Goal: Information Seeking & Learning: Learn about a topic

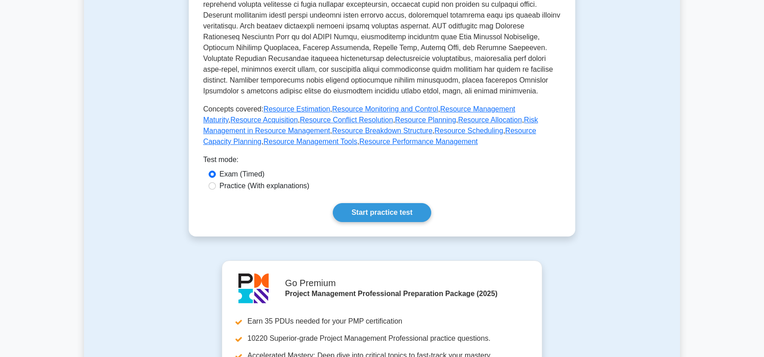
scroll to position [316, 0]
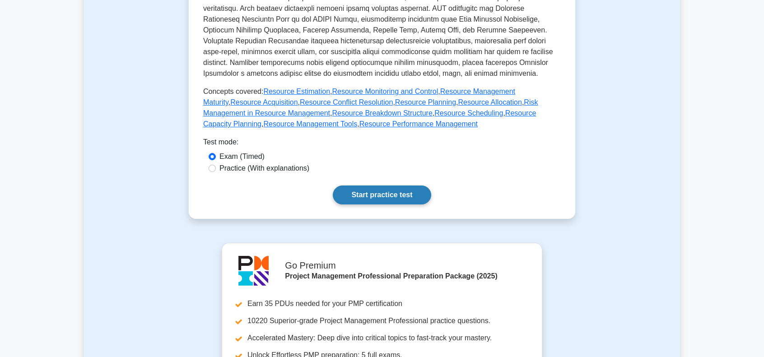
click at [363, 192] on link "Start practice test" at bounding box center [382, 195] width 98 height 19
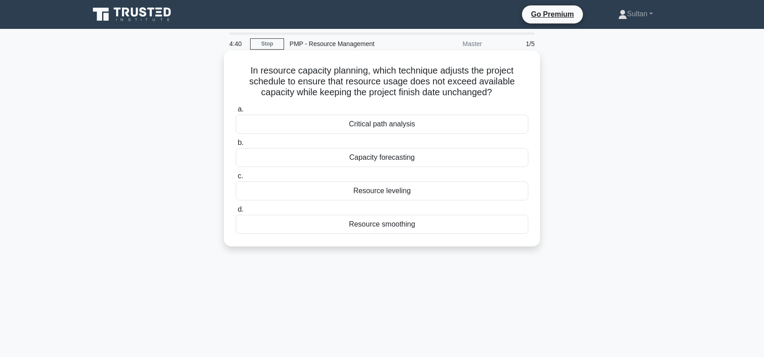
click at [379, 191] on div "Resource leveling" at bounding box center [382, 191] width 293 height 19
click at [236, 179] on input "c. Resource leveling" at bounding box center [236, 176] width 0 height 6
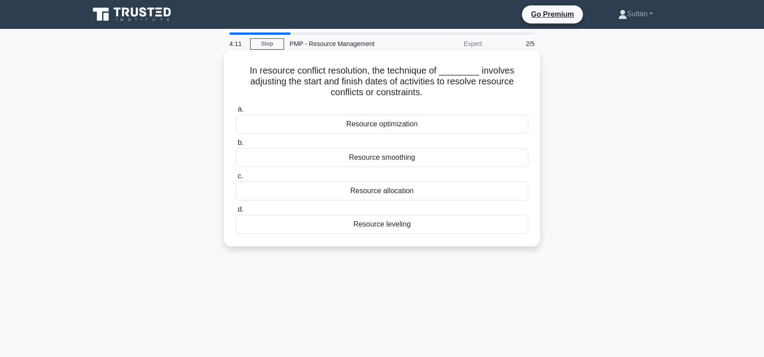
click at [377, 195] on div "Resource allocation" at bounding box center [382, 191] width 293 height 19
click at [236, 179] on input "c. Resource allocation" at bounding box center [236, 176] width 0 height 6
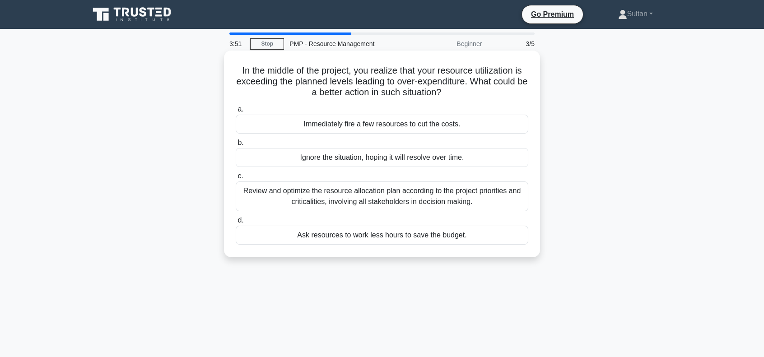
click at [357, 199] on div "Review and optimize the resource allocation plan according to the project prior…" at bounding box center [382, 197] width 293 height 30
click at [236, 179] on input "c. Review and optimize the resource allocation plan according to the project pr…" at bounding box center [236, 176] width 0 height 6
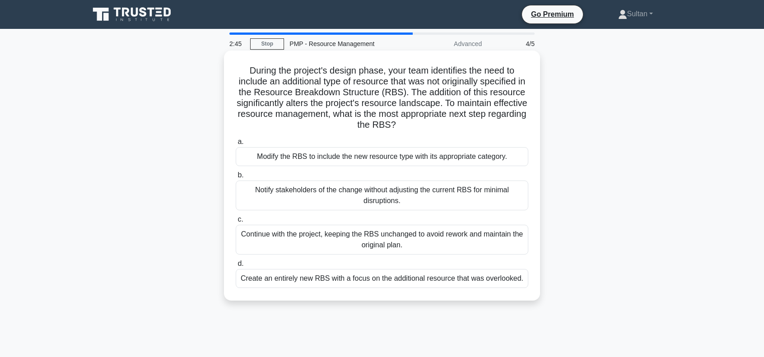
click at [385, 159] on div "Modify the RBS to include the new resource type with its appropriate category." at bounding box center [382, 156] width 293 height 19
click at [236, 145] on input "a. Modify the RBS to include the new resource type with its appropriate categor…" at bounding box center [236, 142] width 0 height 6
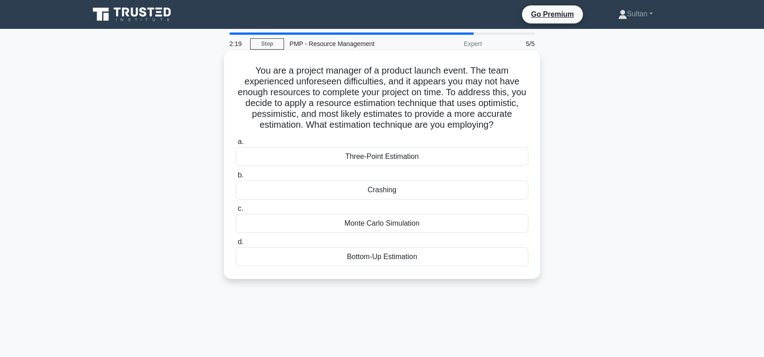
click at [370, 159] on div "Three-Point Estimation" at bounding box center [382, 156] width 293 height 19
click at [236, 145] on input "a. Three-Point Estimation" at bounding box center [236, 142] width 0 height 6
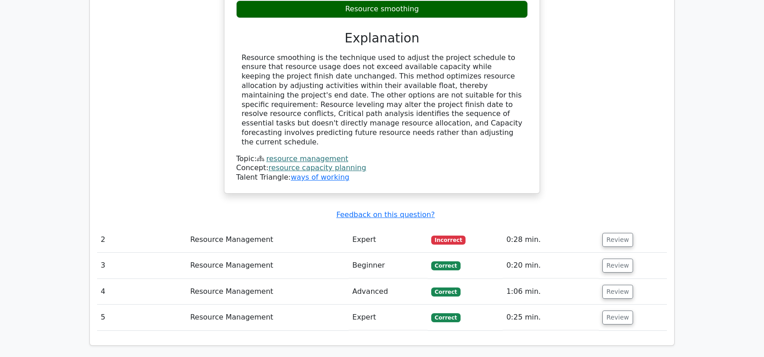
scroll to position [903, 0]
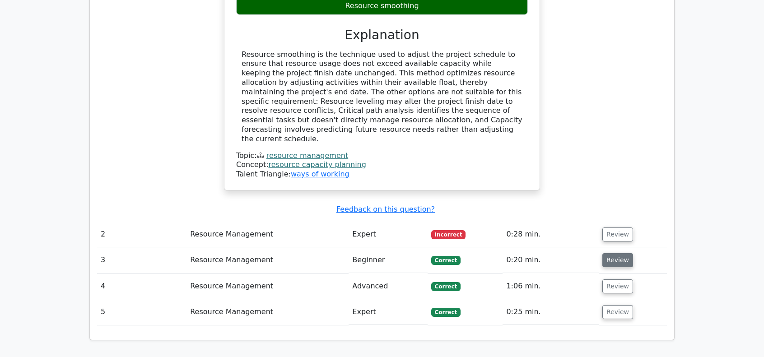
click at [603, 253] on button "Review" at bounding box center [617, 260] width 31 height 14
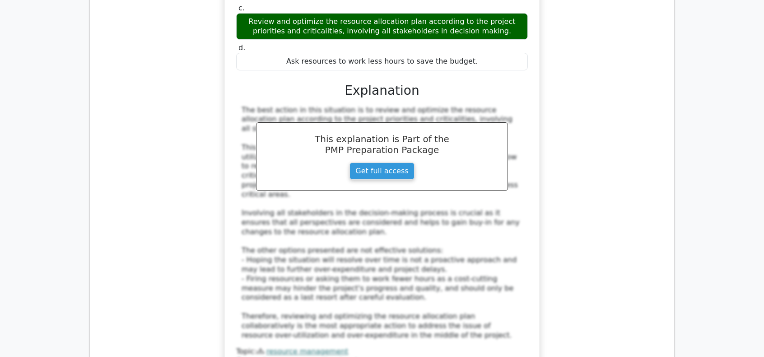
scroll to position [1490, 0]
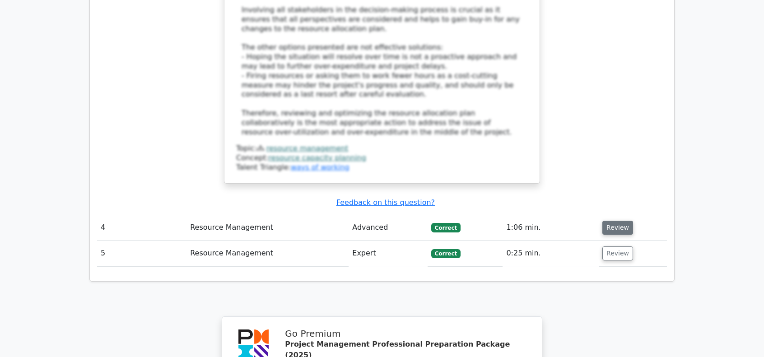
click at [620, 221] on button "Review" at bounding box center [617, 228] width 31 height 14
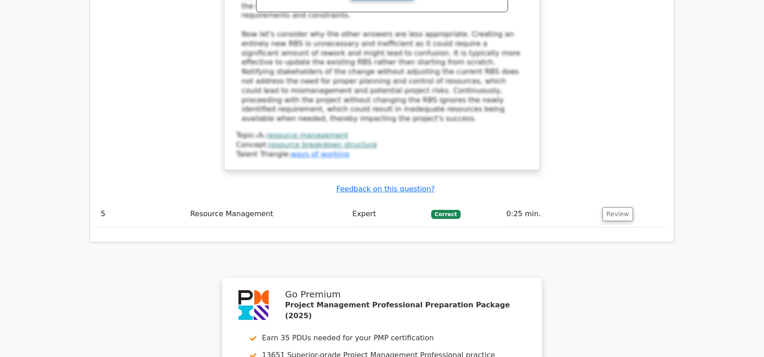
scroll to position [2122, 0]
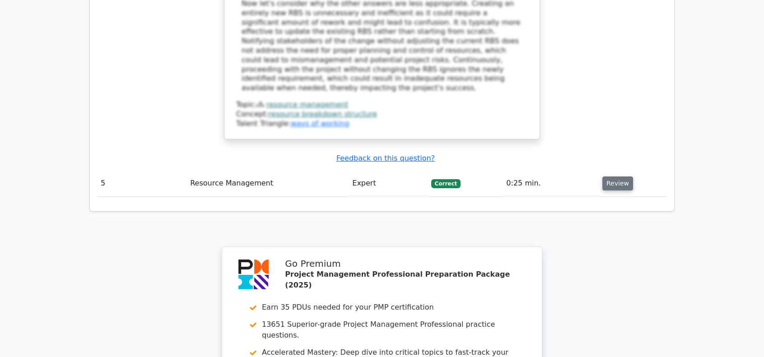
click at [610, 177] on button "Review" at bounding box center [617, 184] width 31 height 14
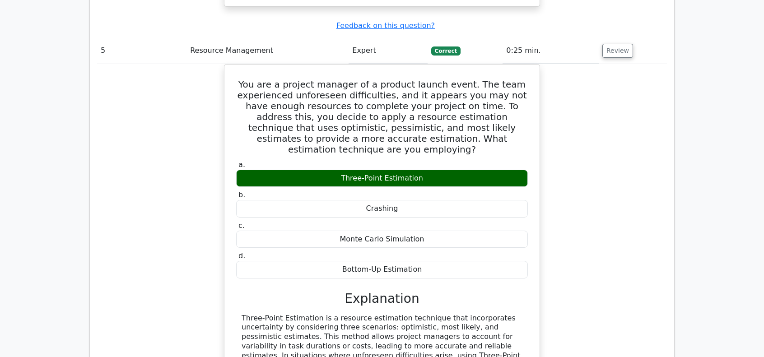
scroll to position [2303, 0]
